Goal: Information Seeking & Learning: Learn about a topic

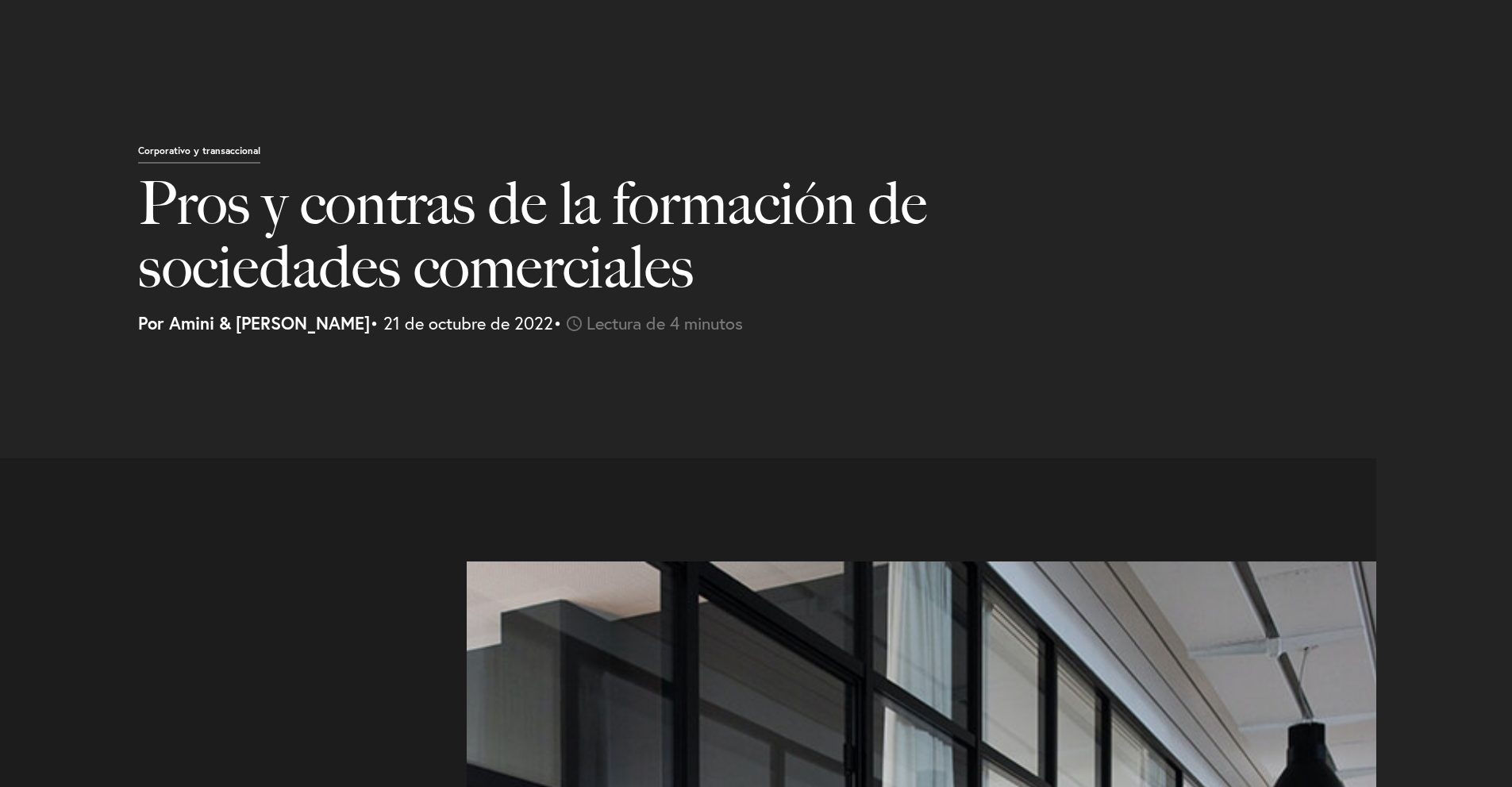
select select "MX"
select select "Austin"
select select "Business and Civil Litigation"
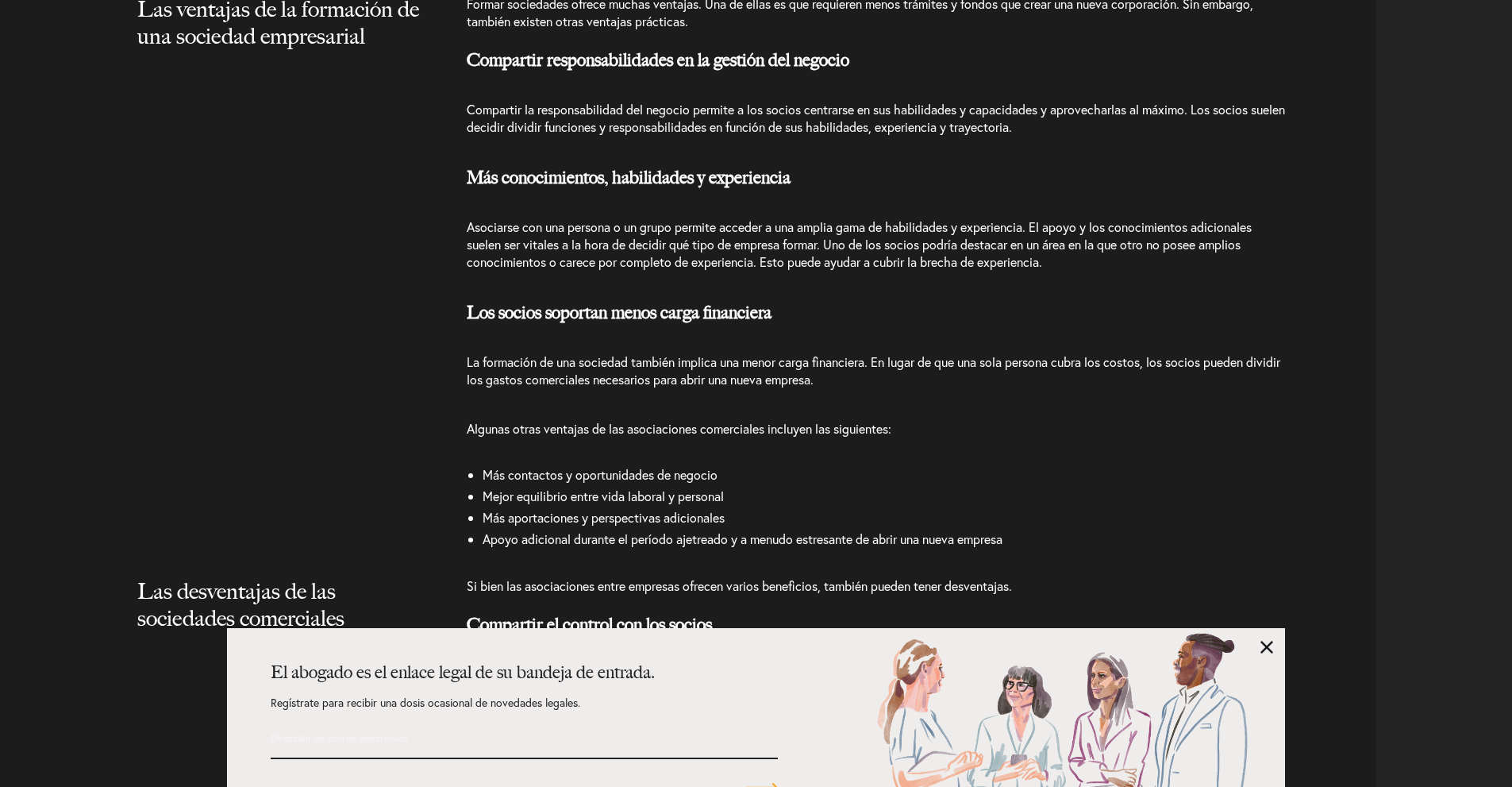
scroll to position [1984, 0]
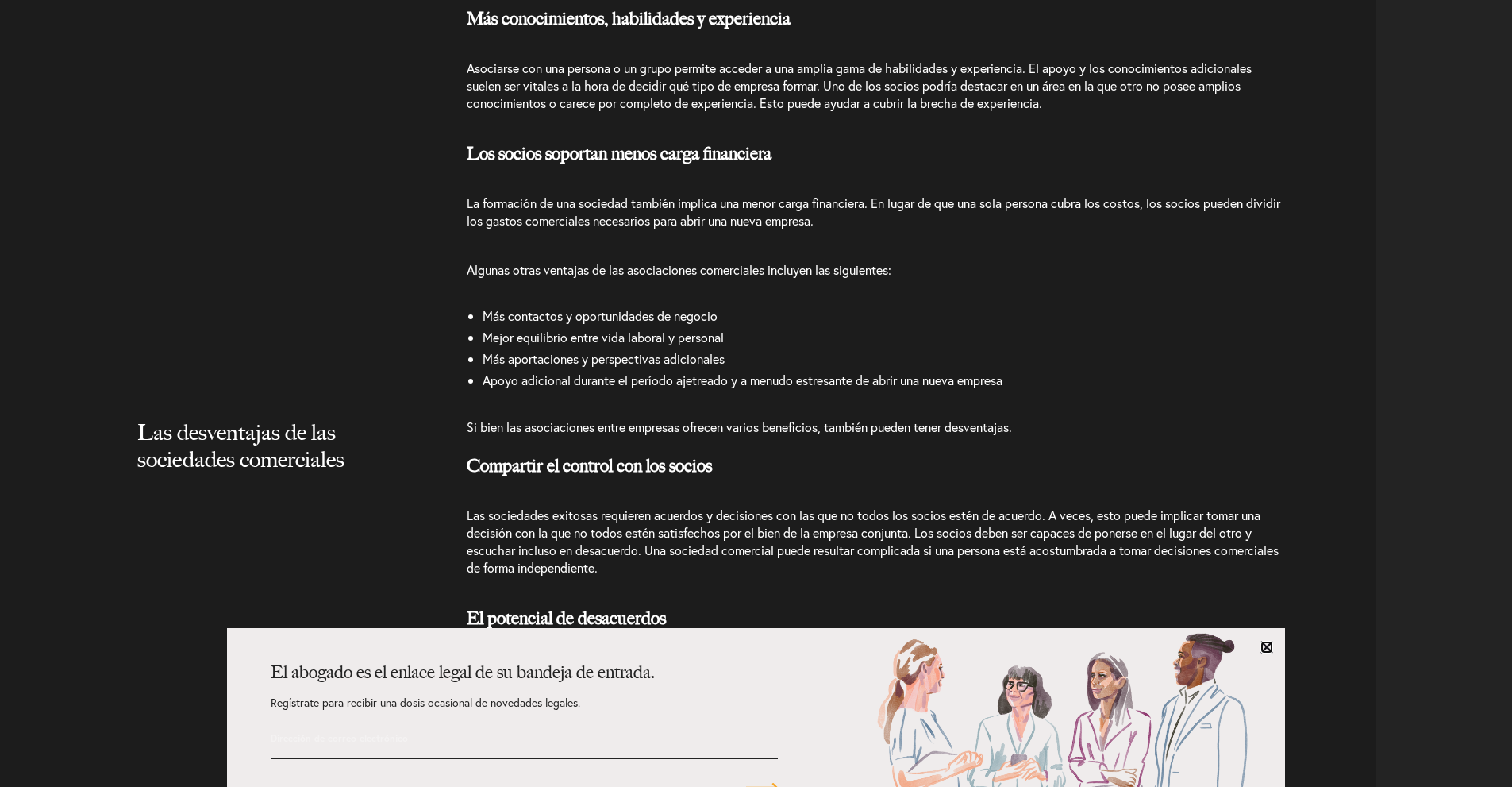
click at [1266, 648] on link at bounding box center [1266, 647] width 13 height 13
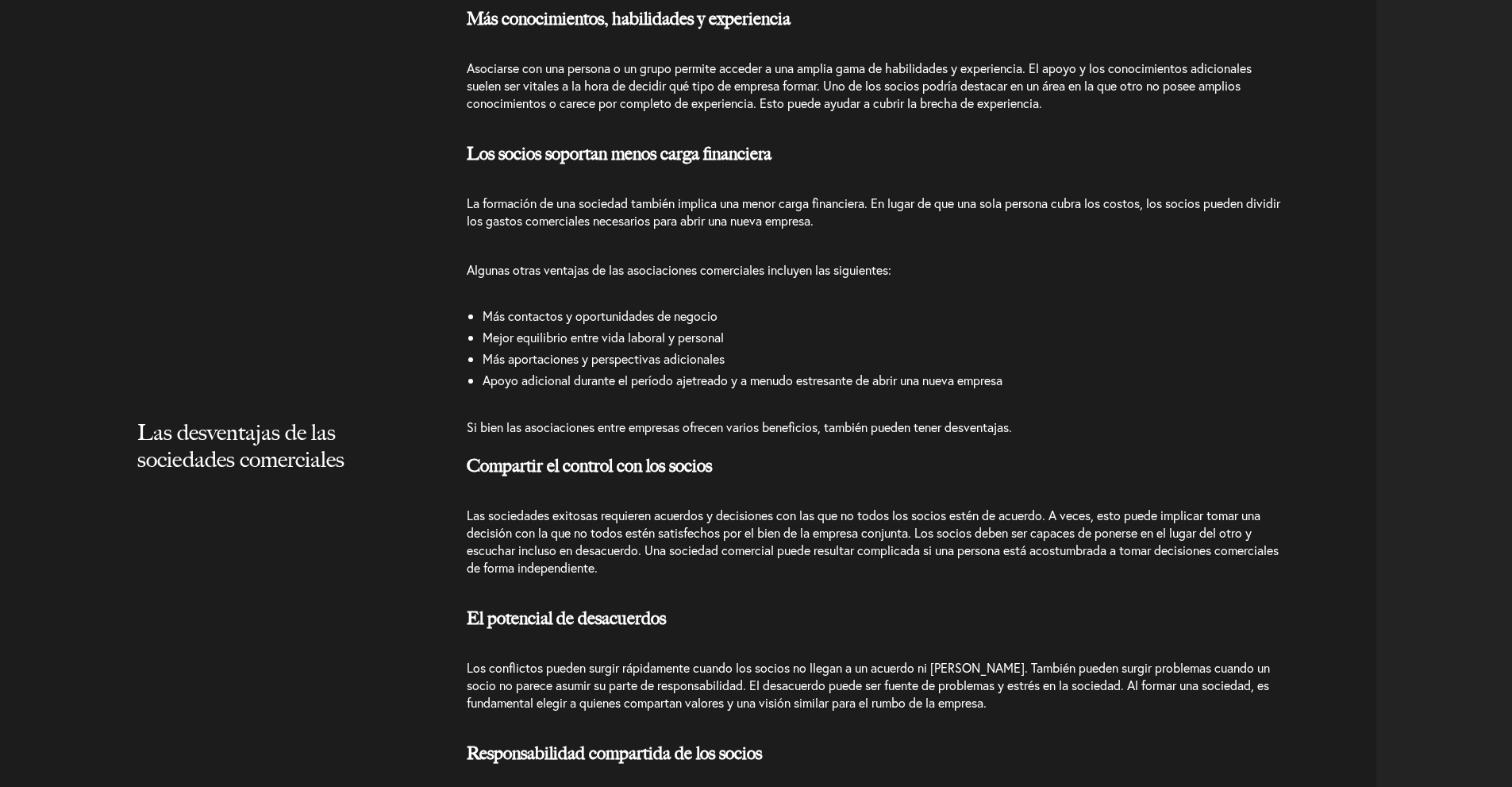
scroll to position [2064, 0]
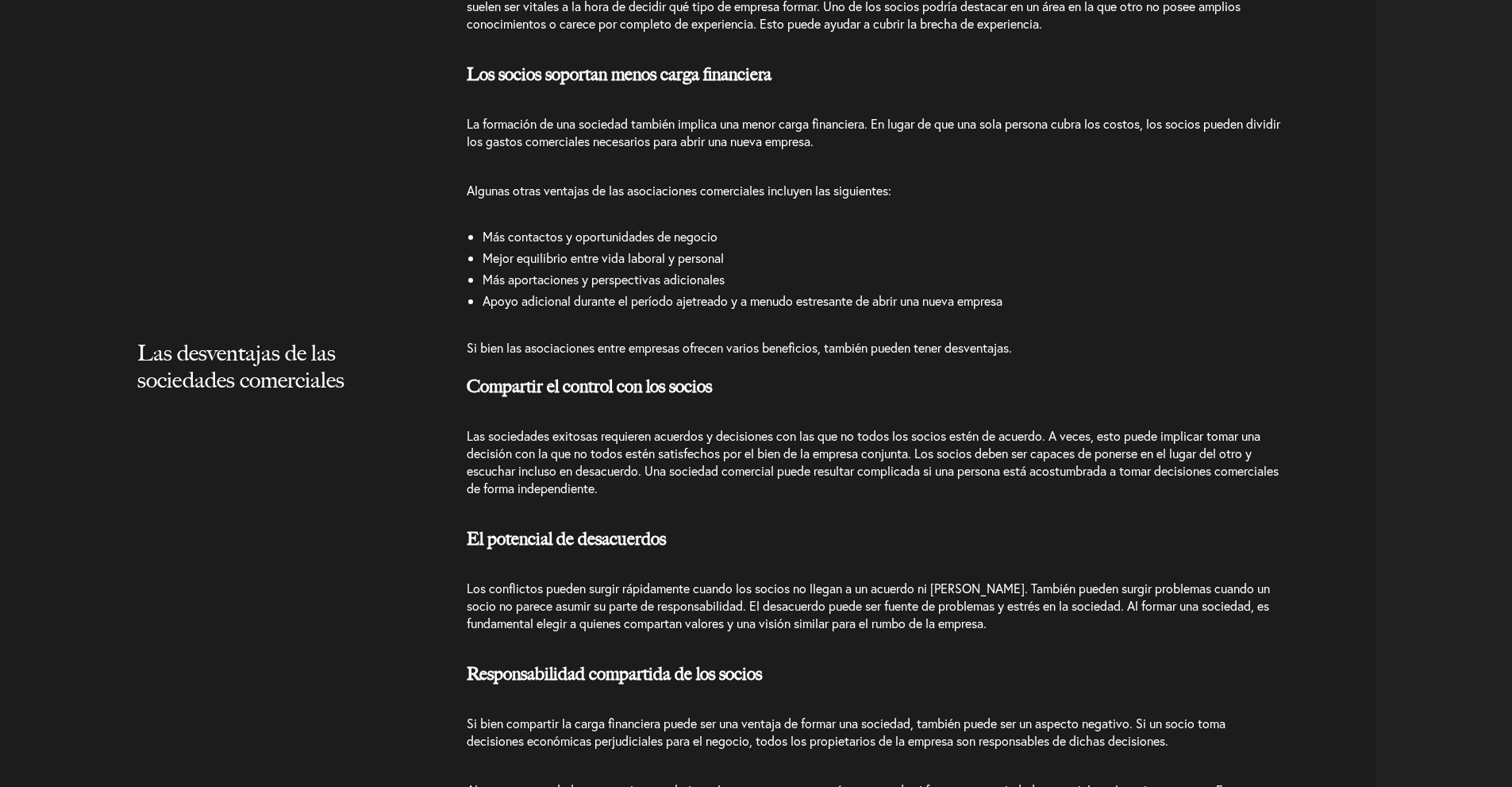
click at [166, 366] on font "Las desventajas de las sociedades comerciales" at bounding box center [241, 366] width 207 height 54
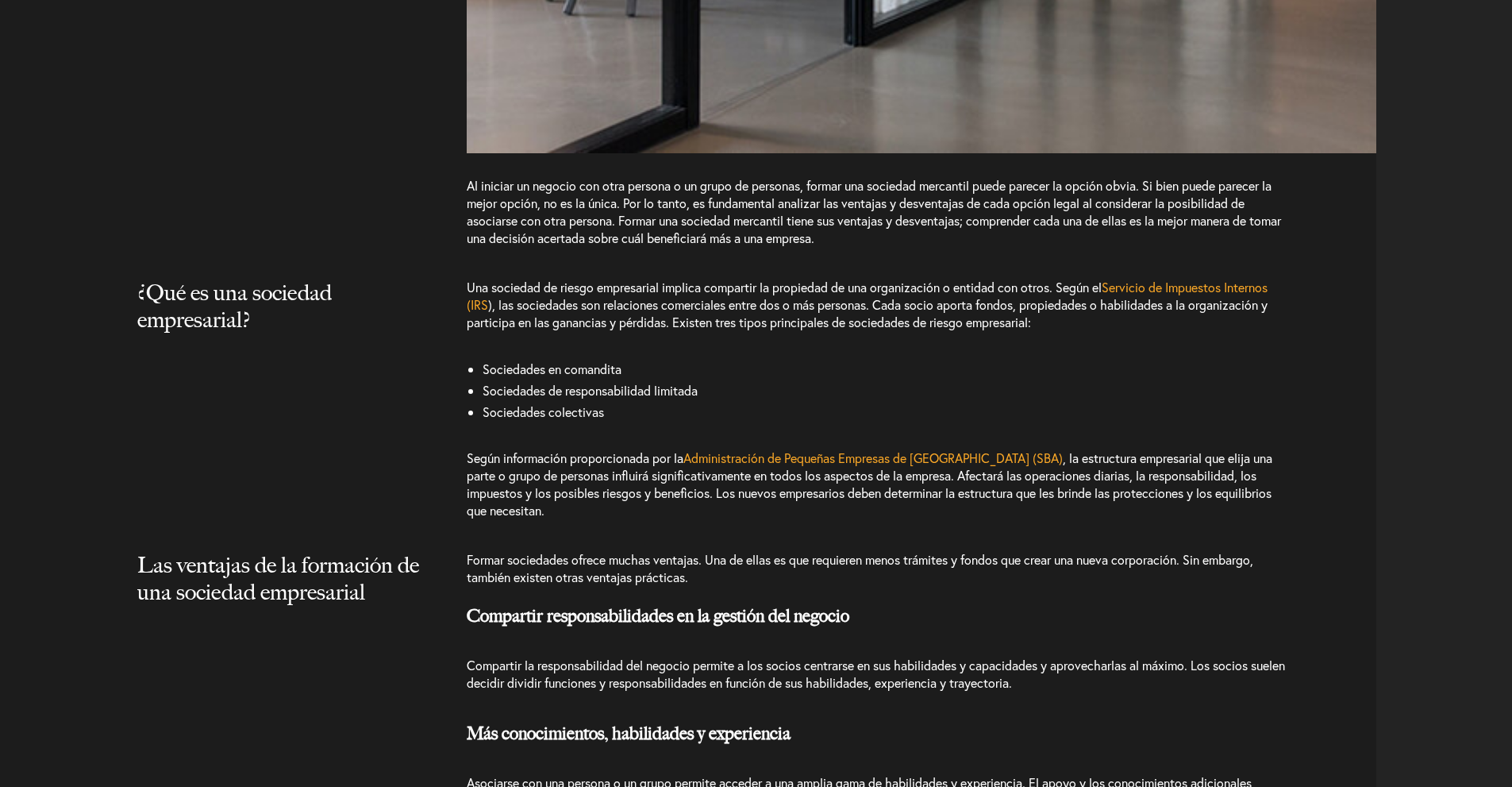
scroll to position [1429, 0]
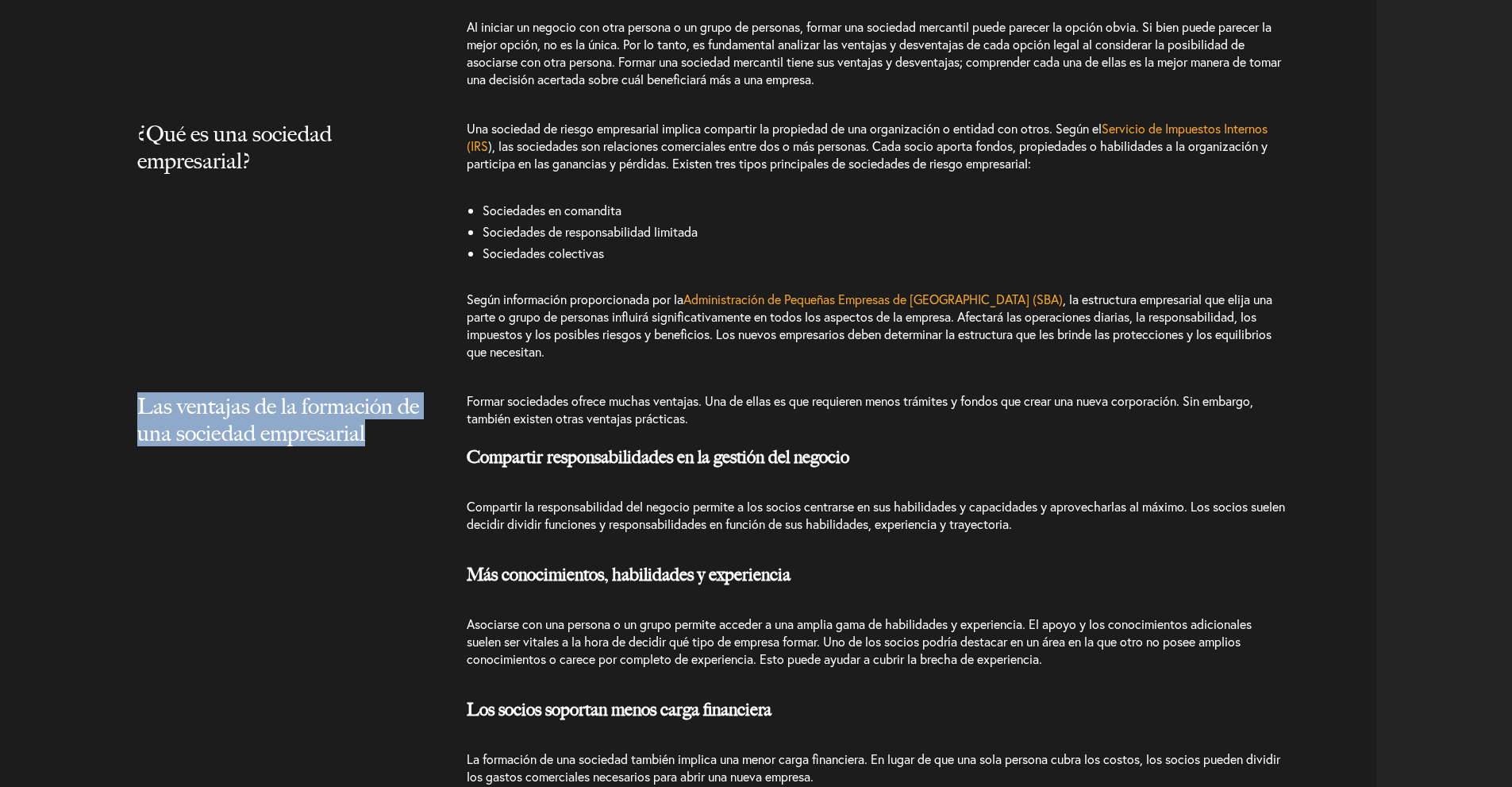
drag, startPoint x: 138, startPoint y: 403, endPoint x: 381, endPoint y: 436, distance: 245.2
click at [381, 436] on h2 "Las ventajas de la formación de una sociedad empresarial" at bounding box center [280, 435] width 286 height 86
copy font "Las ventajas de la formación de una sociedad empresarial"
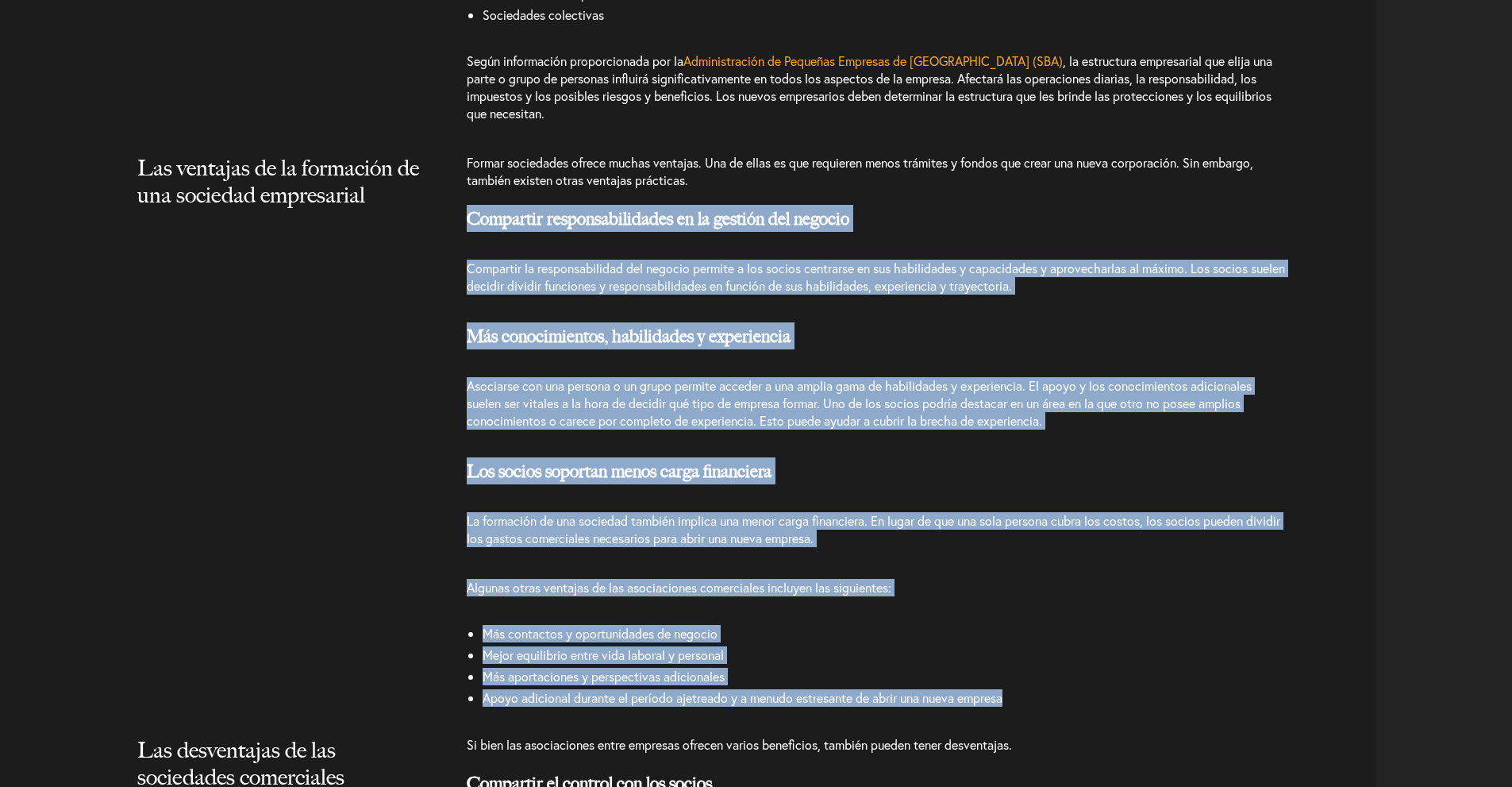
drag, startPoint x: 468, startPoint y: 223, endPoint x: 1046, endPoint y: 709, distance: 755.2
click at [1046, 709] on div "Formar sociedades ofrece muchas ventajas. Una de ellas es que requieren menos t…" at bounding box center [922, 437] width 910 height 566
copy div "Loremipsu dolorsitametconse ad el seddoei tem incidid Utlaboree do magnaaliquae…"
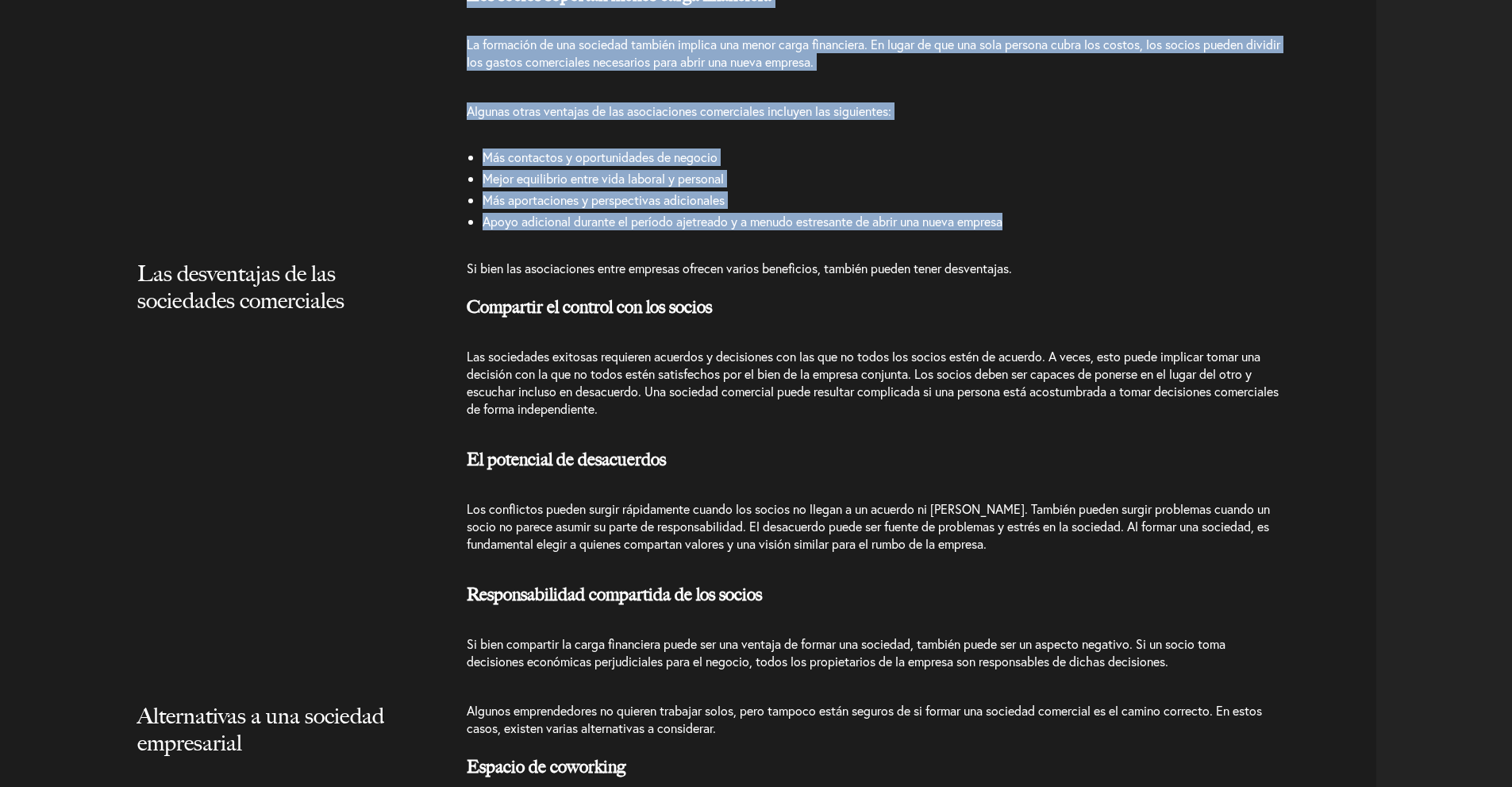
scroll to position [2302, 0]
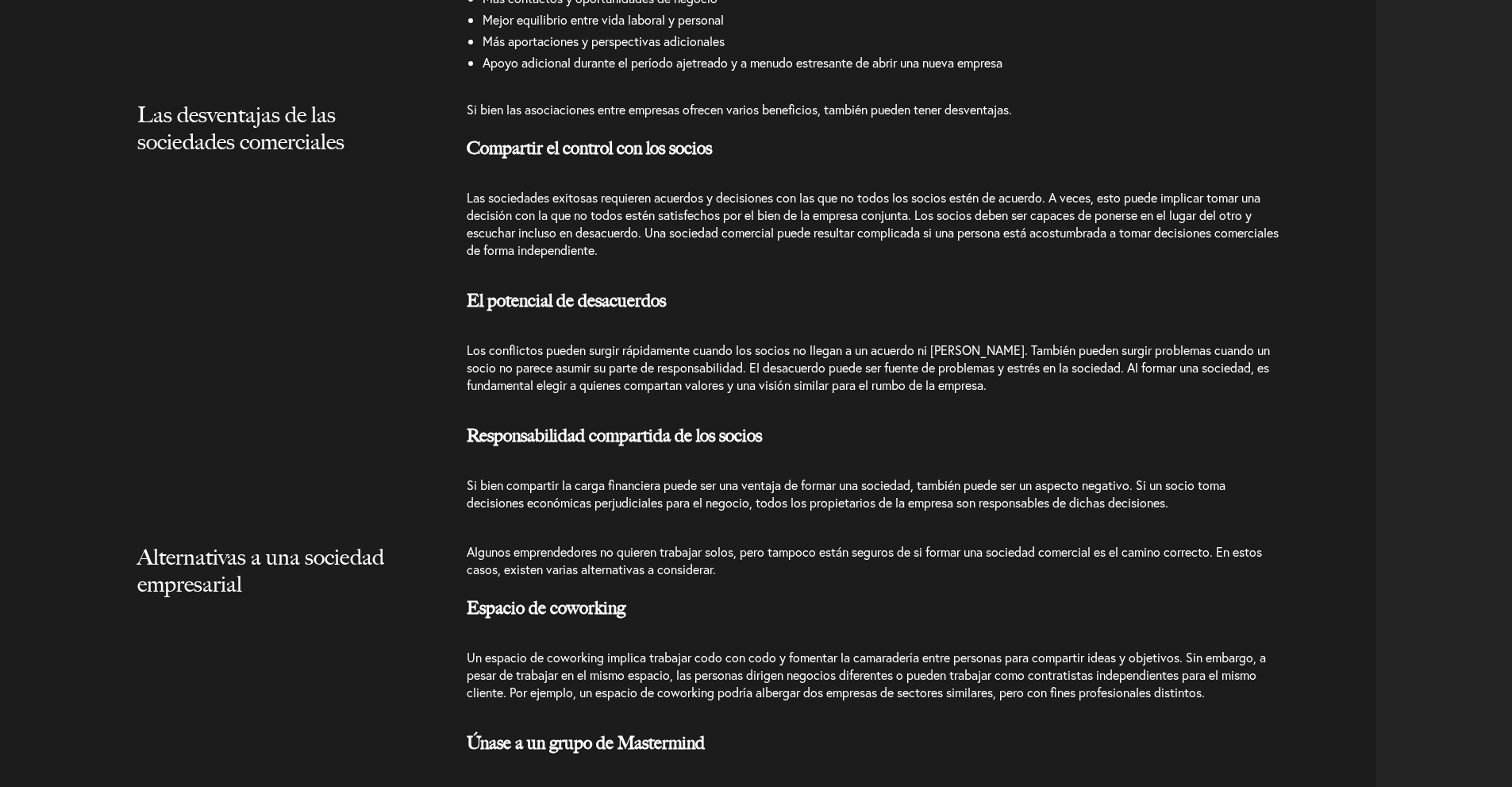
click at [805, 248] on p "Las sociedades exitosas requieren acuerdos y decisiones con las que no todos lo…" at bounding box center [875, 224] width 818 height 102
drag, startPoint x: 478, startPoint y: 143, endPoint x: 1200, endPoint y: 515, distance: 812.2
click at [1200, 515] on div "Si bien las asociaciones entre empresas ofrecen varios beneficios, también pued…" at bounding box center [922, 314] width 910 height 426
copy div "Loremipsu do sitamet con adi elitse Doe temporinci utlabore etdolorem aliquaen …"
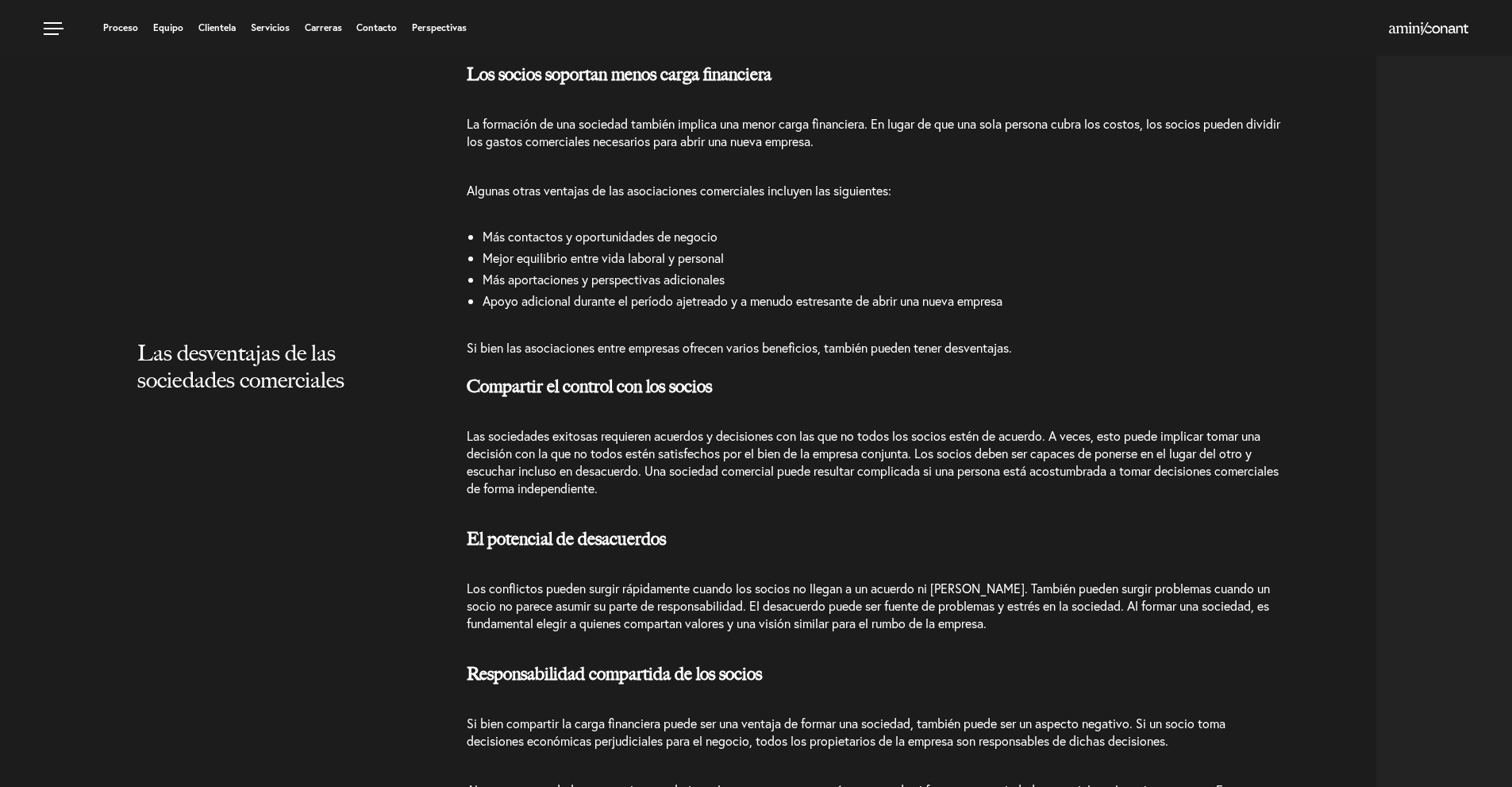
scroll to position [1984, 0]
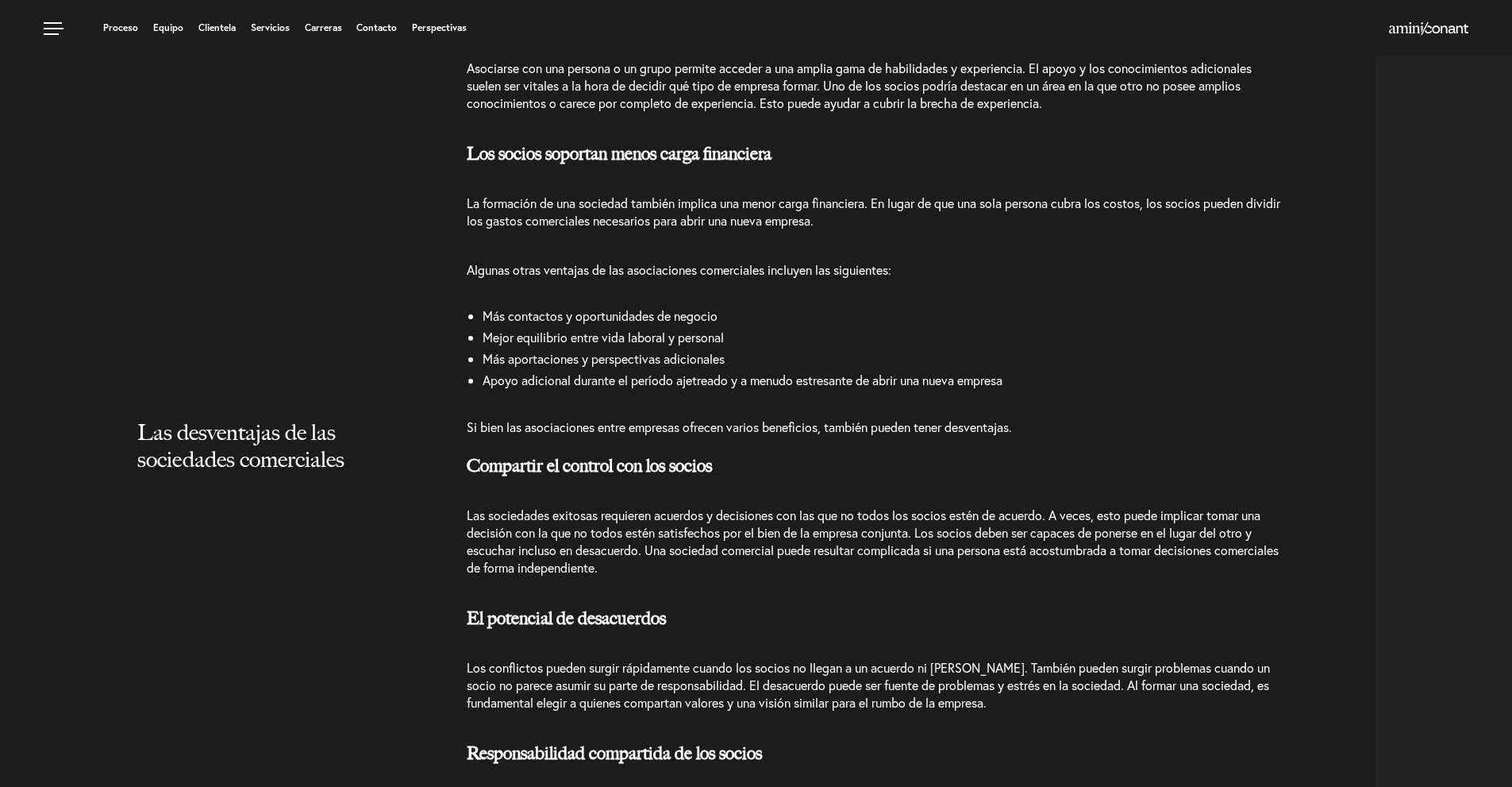
copy div "Loremipsu do sitamet con adi elitse Doe temporinci utlabore etdolorem aliquaen …"
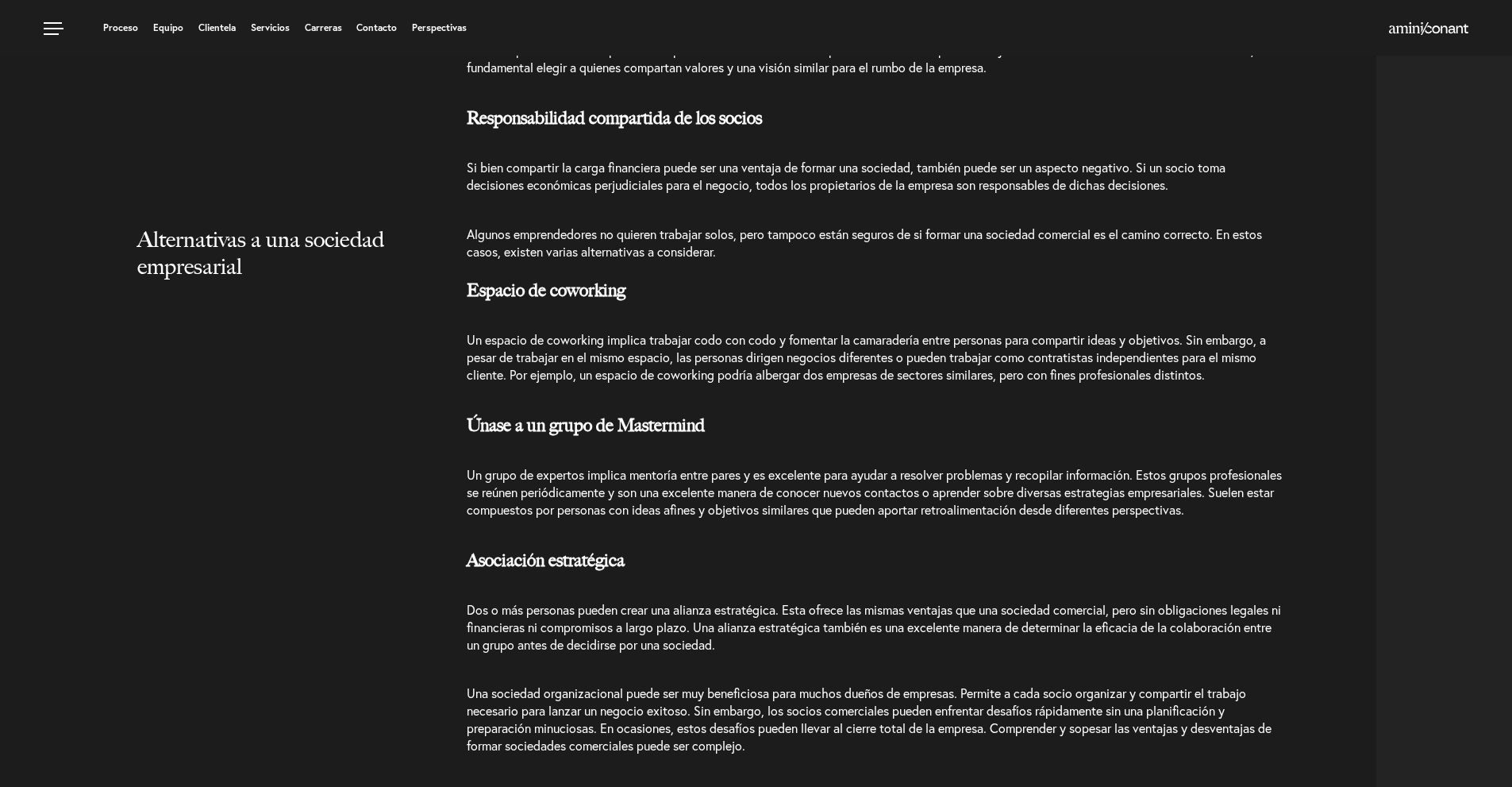
scroll to position [2143, 0]
